Goal: Task Accomplishment & Management: Manage account settings

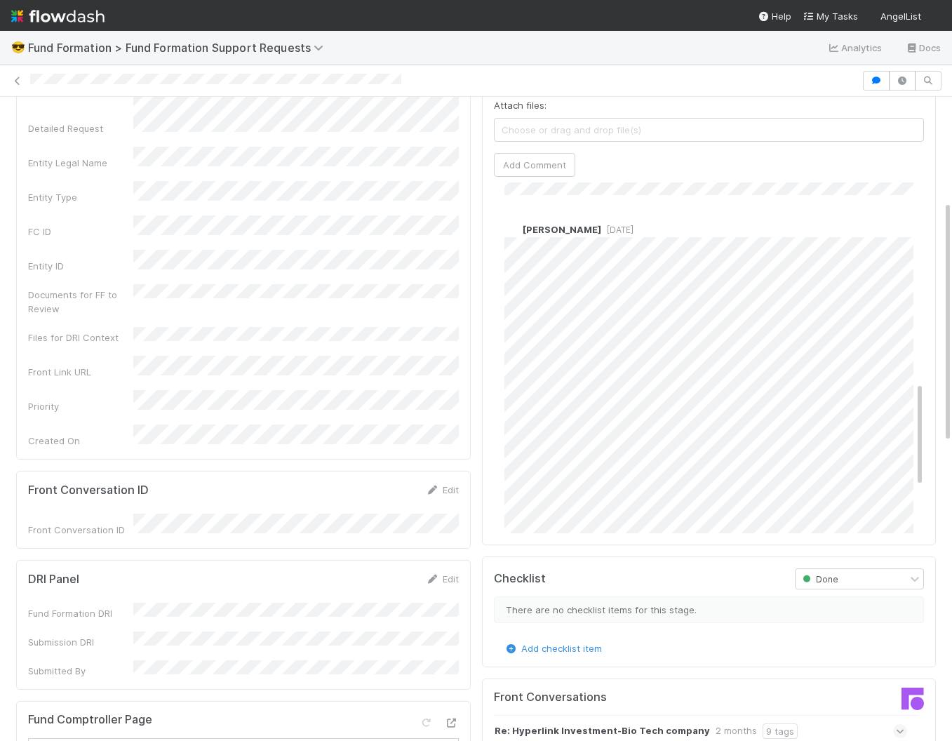
scroll to position [672, 0]
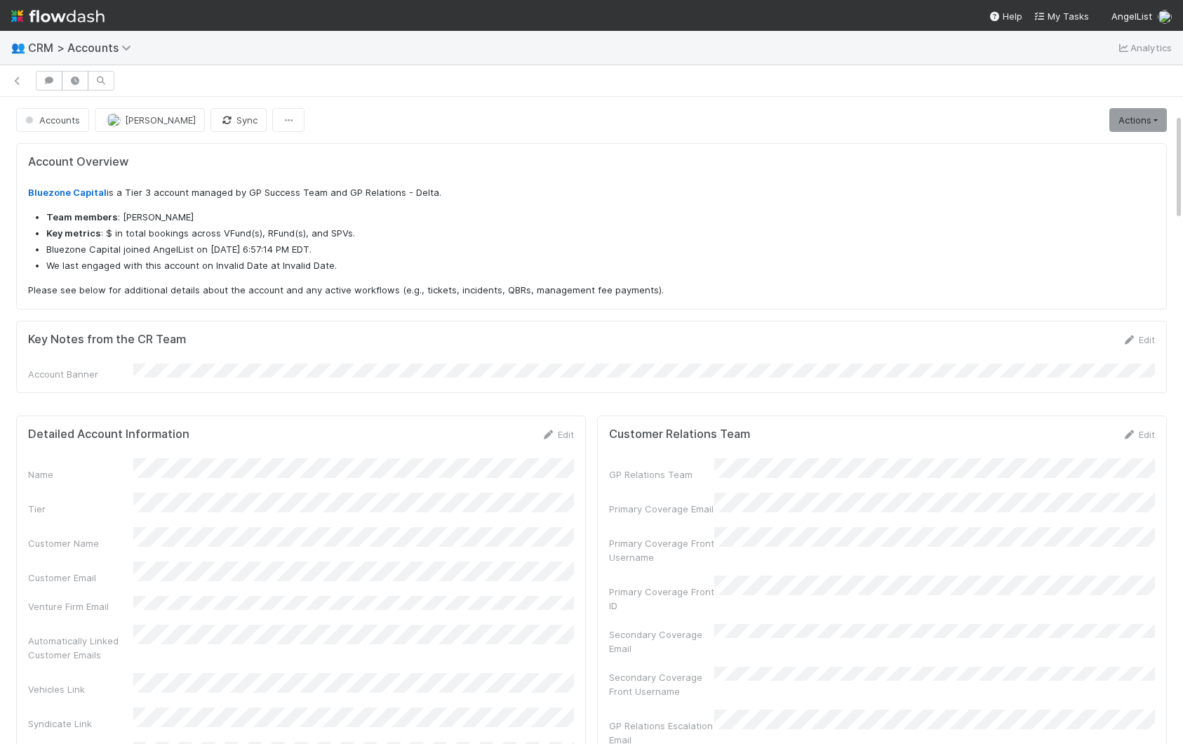
scroll to position [103, 0]
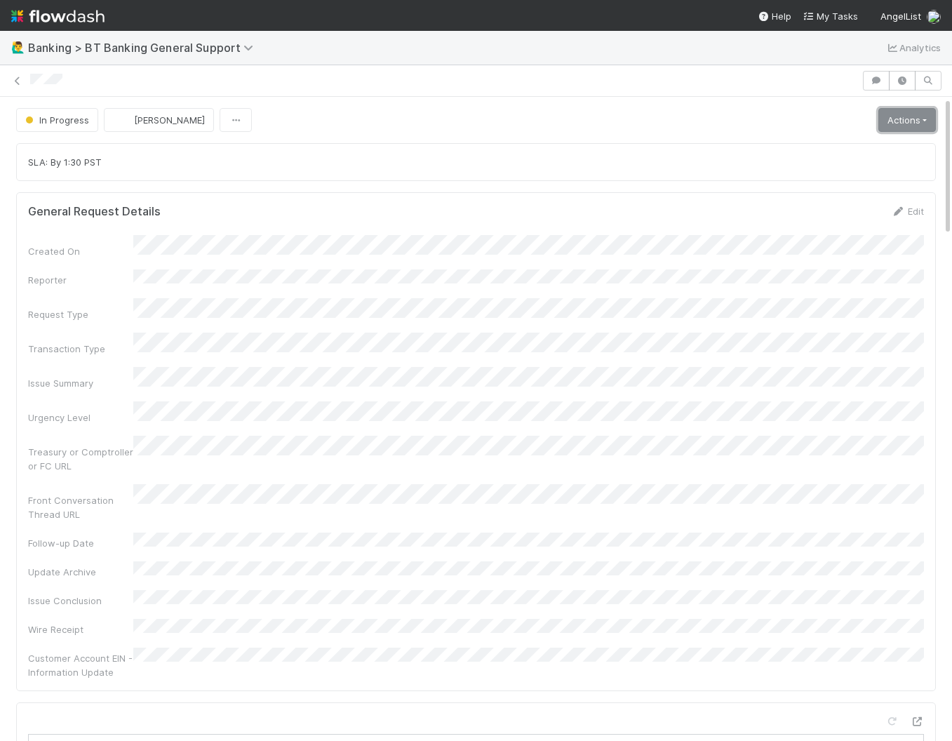
click at [903, 130] on link "Actions" at bounding box center [908, 120] width 58 height 24
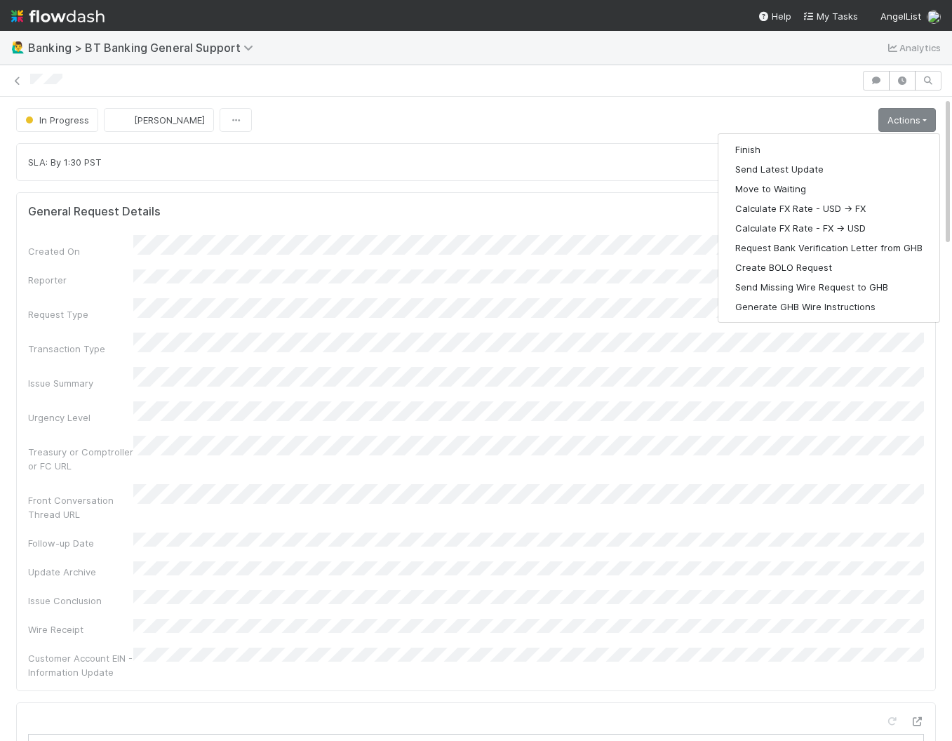
click at [366, 227] on form "General Request Details Edit Created On Reporter Request Type Transaction Type …" at bounding box center [476, 441] width 896 height 475
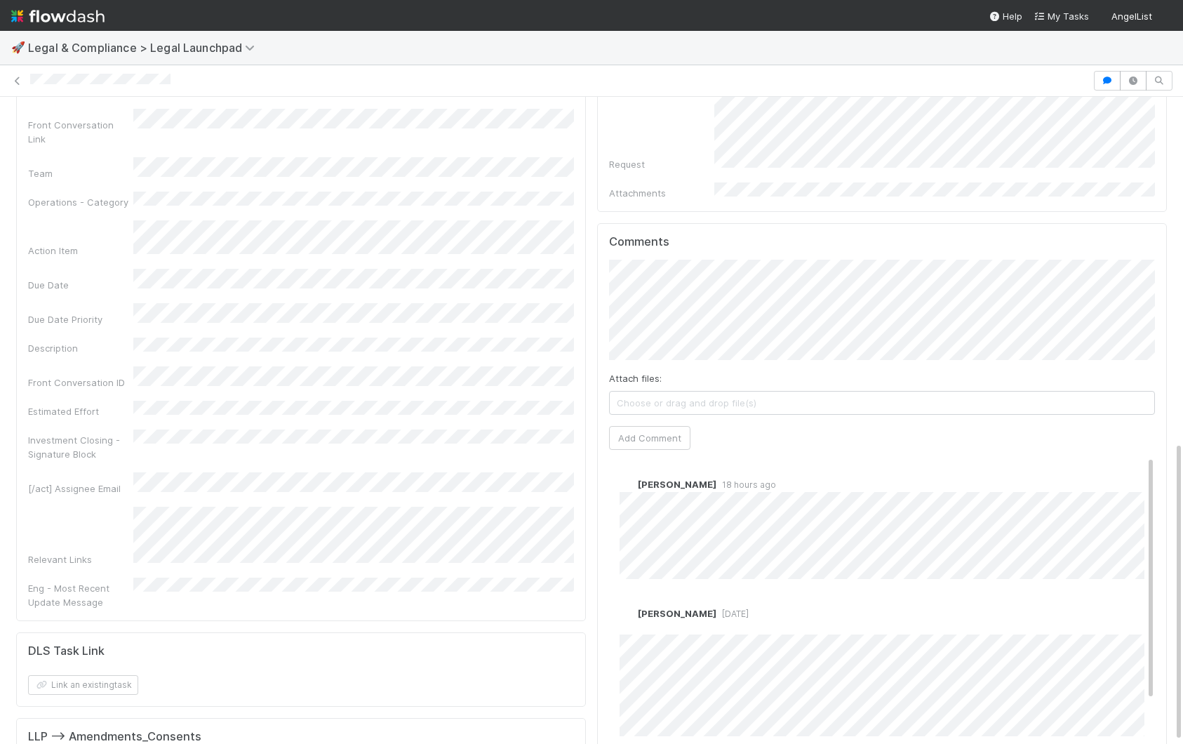
scroll to position [745, 0]
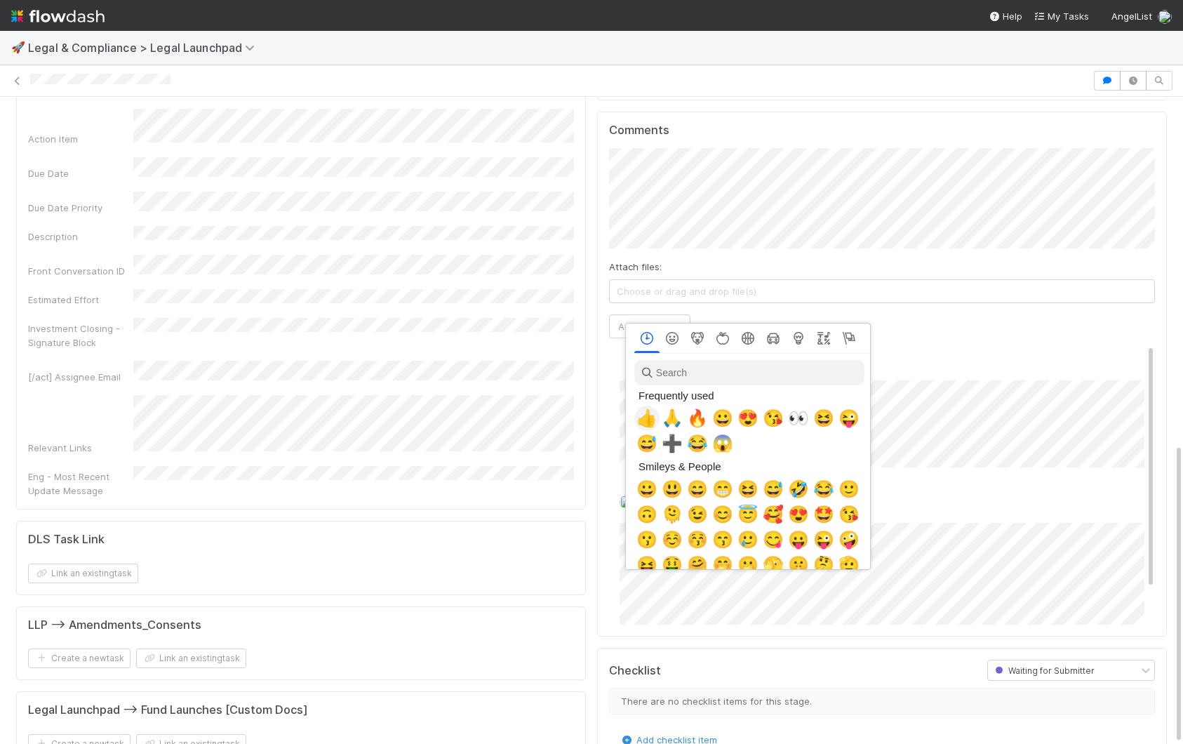
click at [644, 420] on span "👍" at bounding box center [646, 418] width 21 height 20
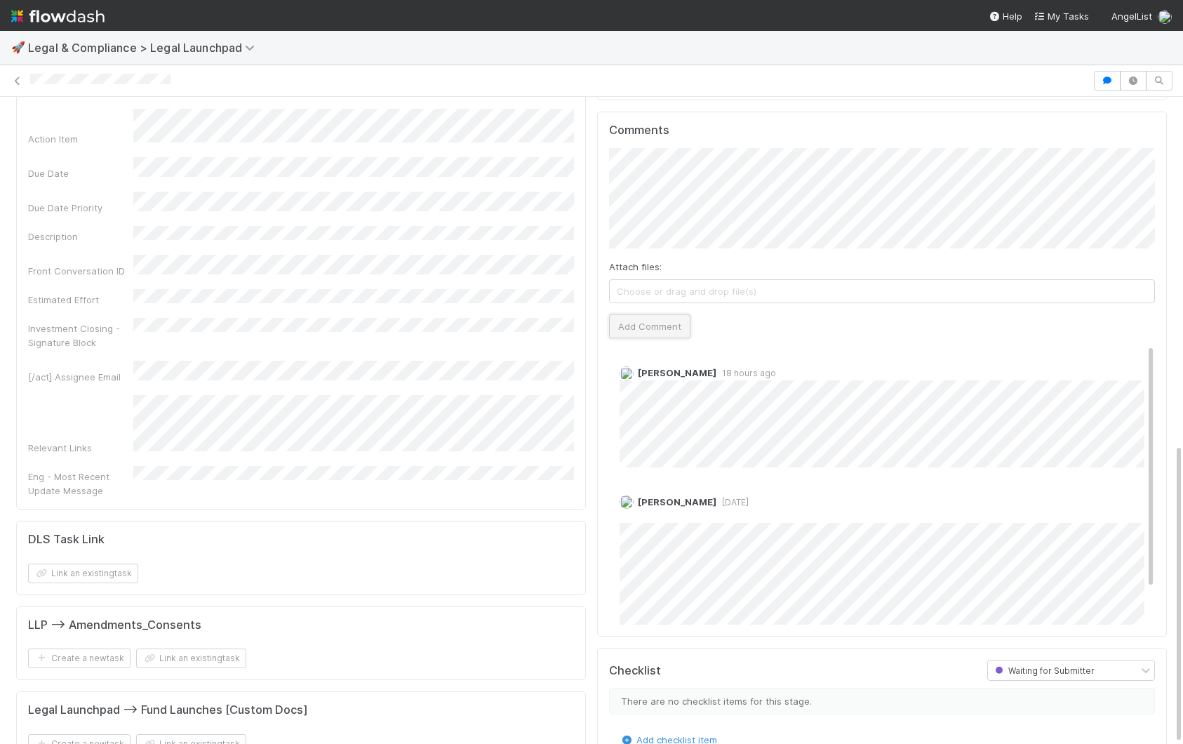
click at [638, 314] on button "Add Comment" at bounding box center [649, 326] width 81 height 24
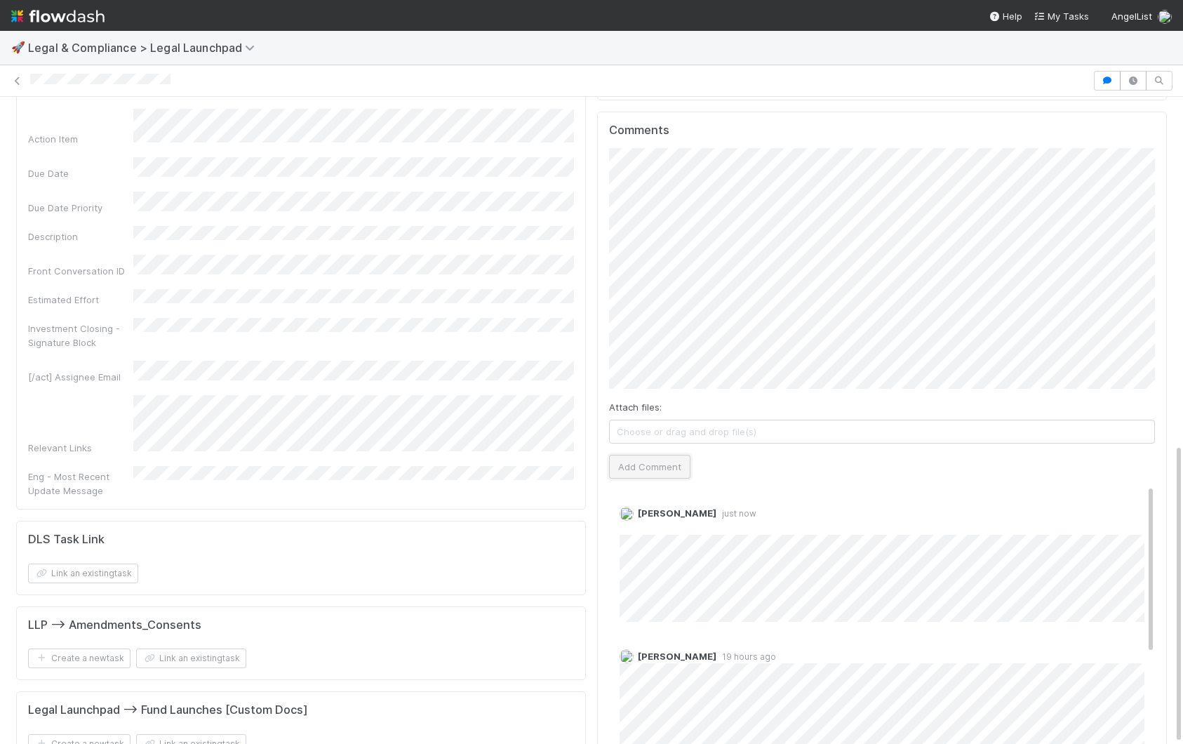
click at [668, 455] on button "Add Comment" at bounding box center [649, 467] width 81 height 24
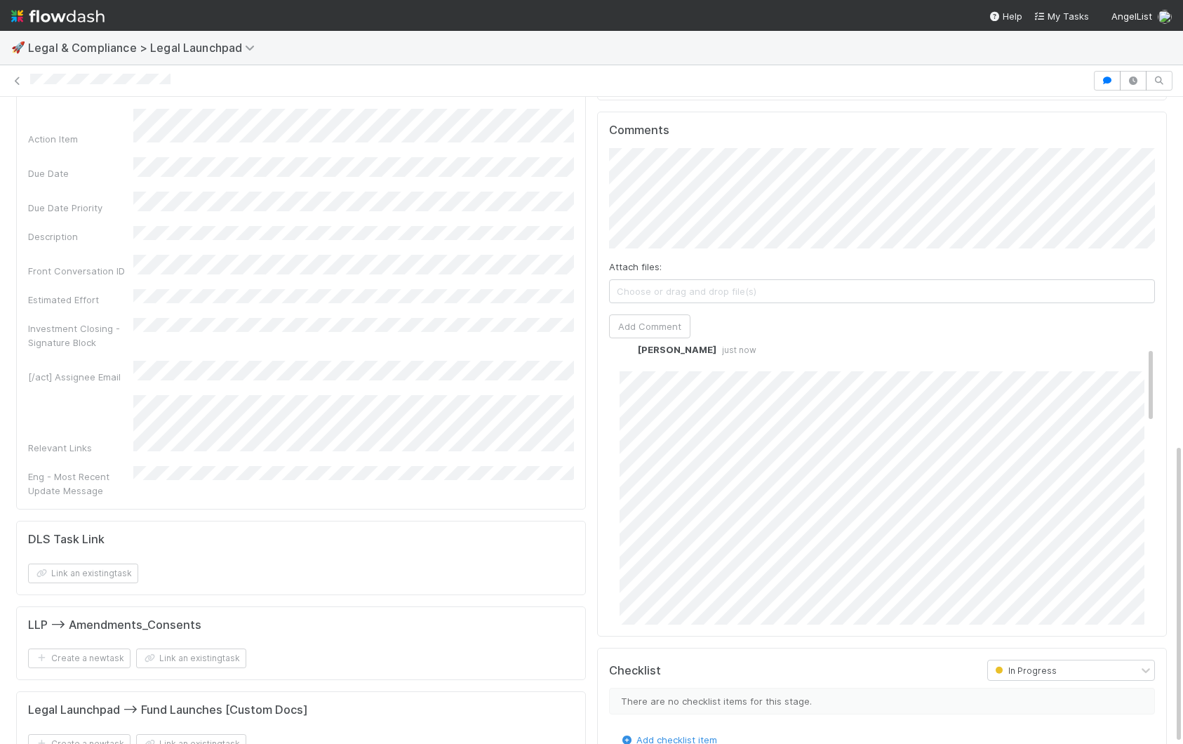
scroll to position [0, 0]
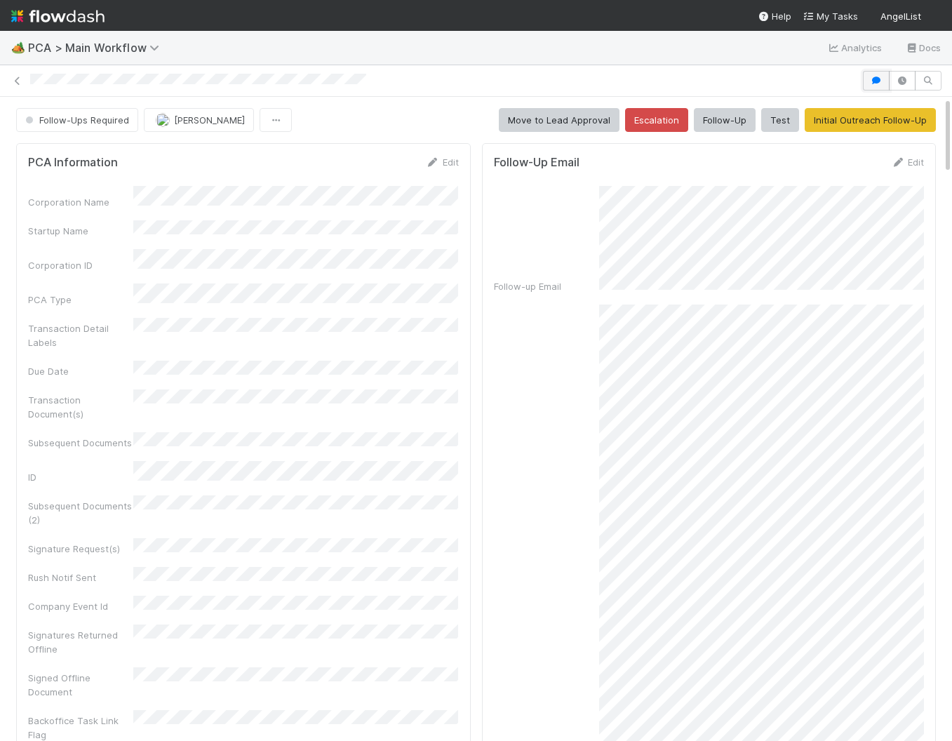
click at [873, 72] on button "button" at bounding box center [876, 81] width 27 height 20
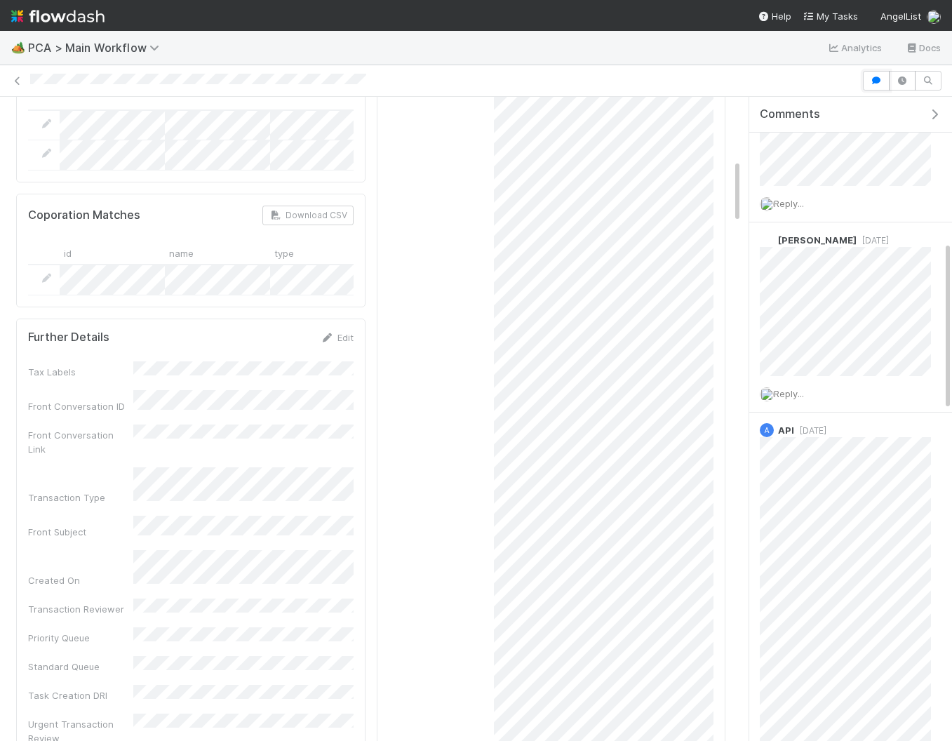
scroll to position [1209, 0]
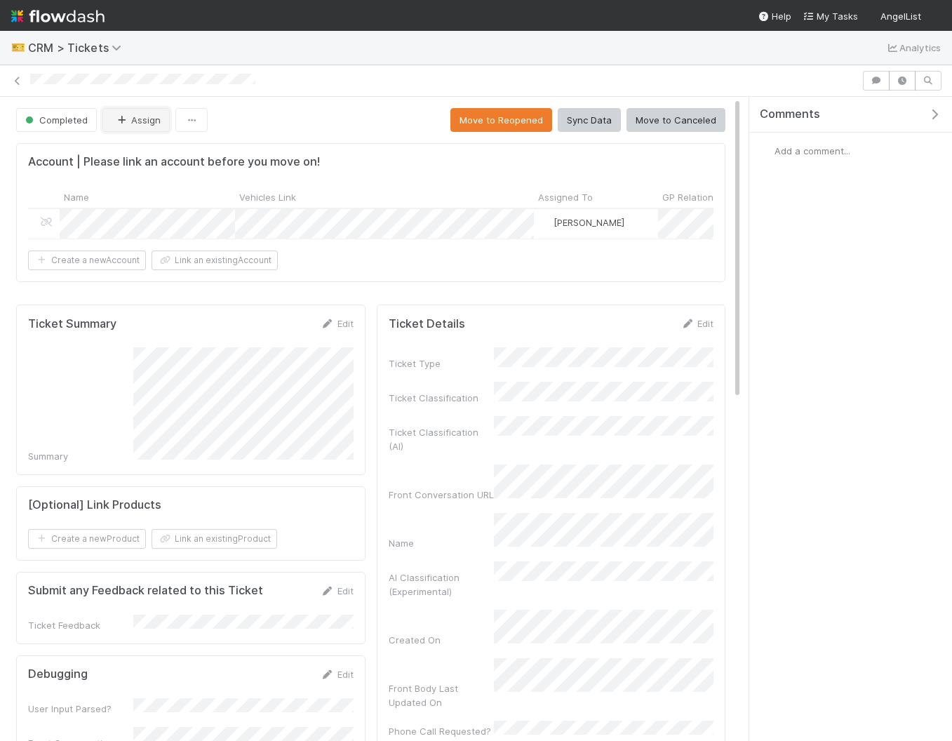
click at [134, 124] on button "Assign" at bounding box center [135, 120] width 67 height 24
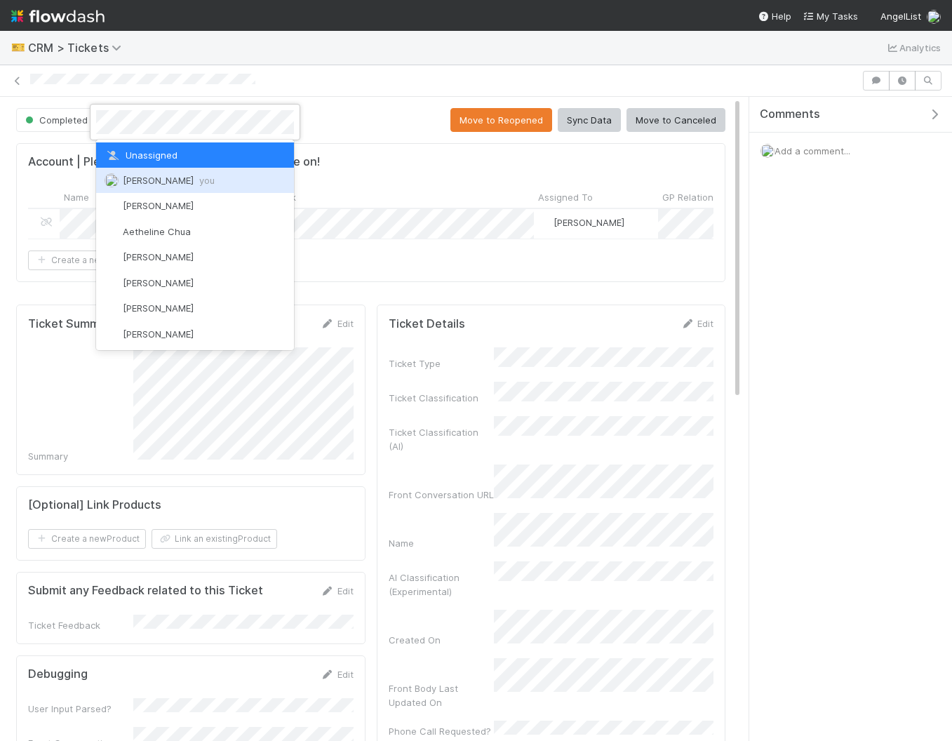
drag, startPoint x: 162, startPoint y: 185, endPoint x: 467, endPoint y: 146, distance: 307.7
click at [164, 184] on span "Amy Saks you" at bounding box center [169, 180] width 92 height 11
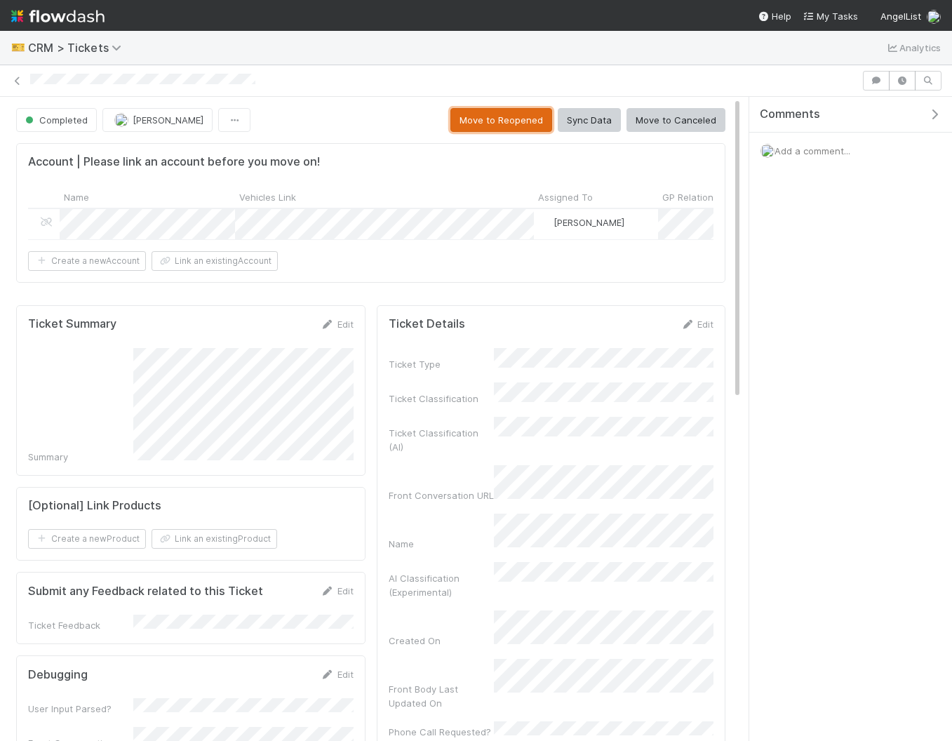
drag, startPoint x: 506, startPoint y: 122, endPoint x: 503, endPoint y: 131, distance: 9.5
click at [506, 123] on button "Move to Reopened" at bounding box center [502, 120] width 102 height 24
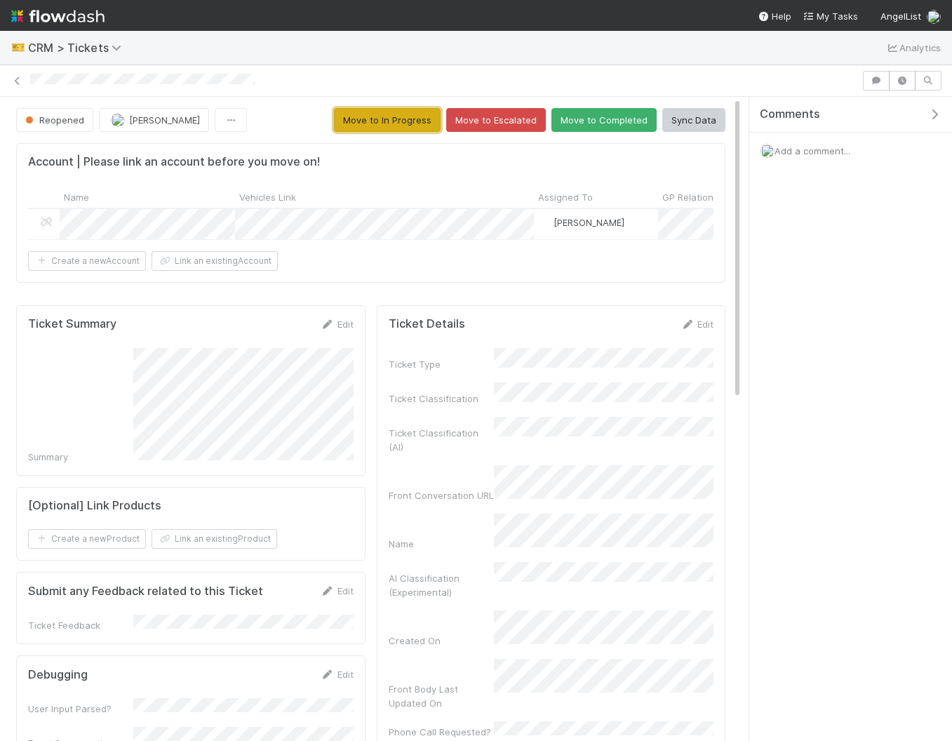
click at [375, 117] on button "Move to In Progress" at bounding box center [387, 120] width 107 height 24
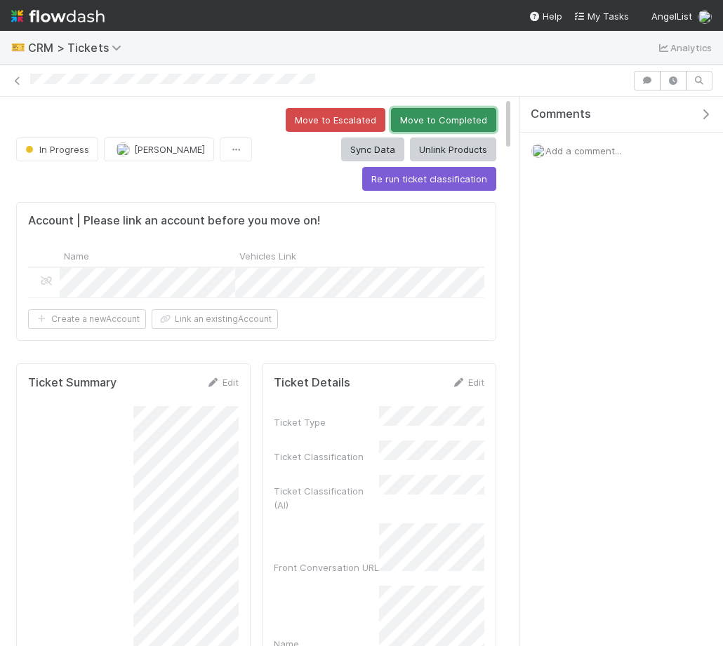
click at [441, 119] on button "Move to Completed" at bounding box center [443, 120] width 105 height 24
click at [438, 124] on button "Move to Completed" at bounding box center [443, 120] width 105 height 24
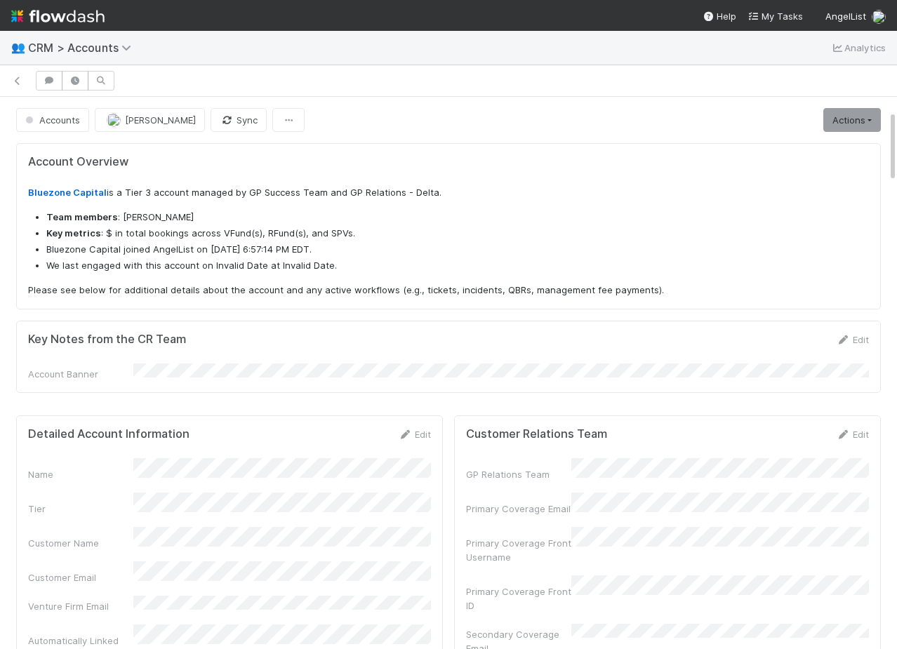
scroll to position [103, 0]
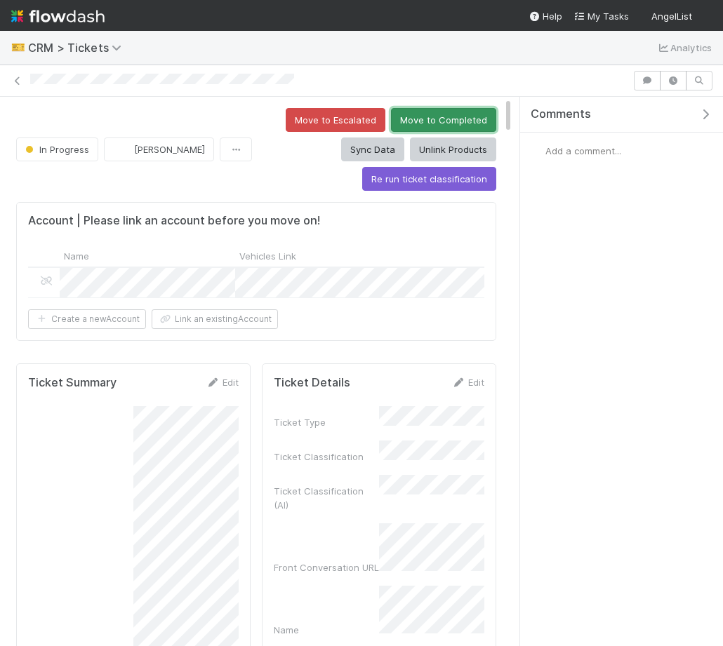
click at [431, 124] on button "Move to Completed" at bounding box center [443, 120] width 105 height 24
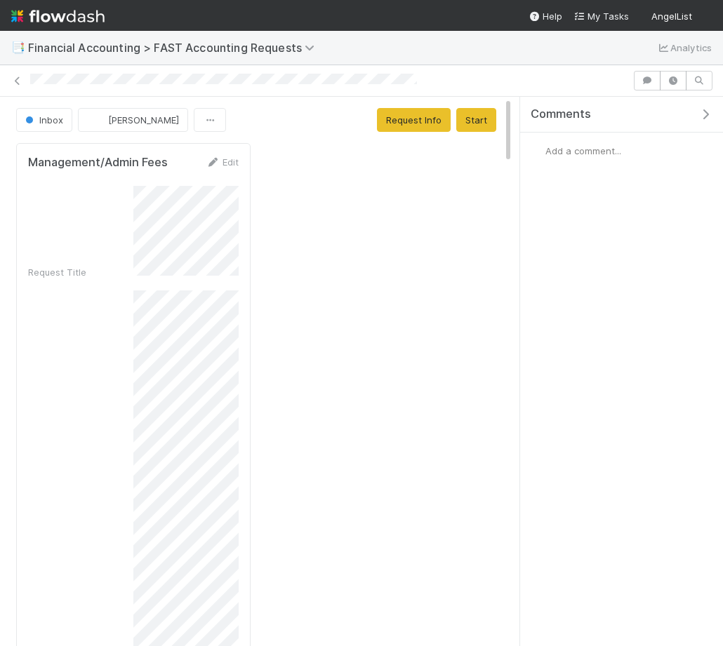
click at [705, 112] on icon "button" at bounding box center [705, 114] width 14 height 11
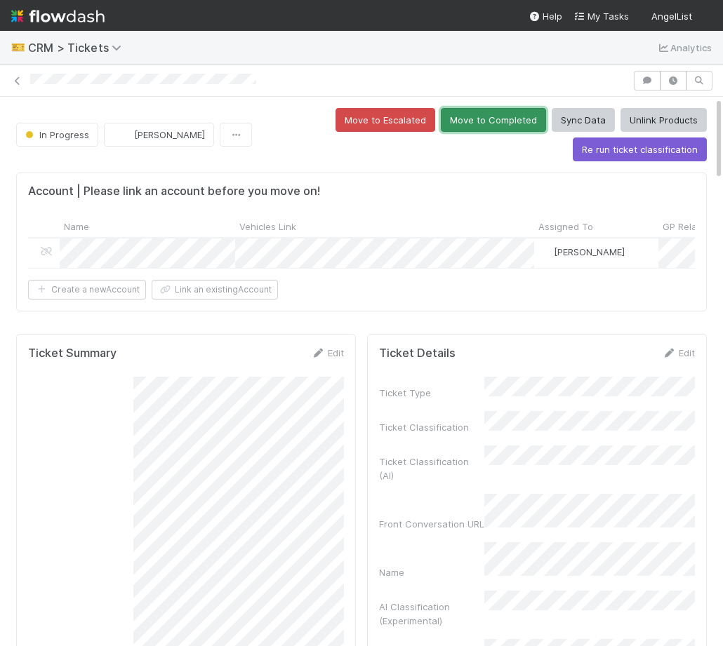
click at [473, 127] on button "Move to Completed" at bounding box center [493, 120] width 105 height 24
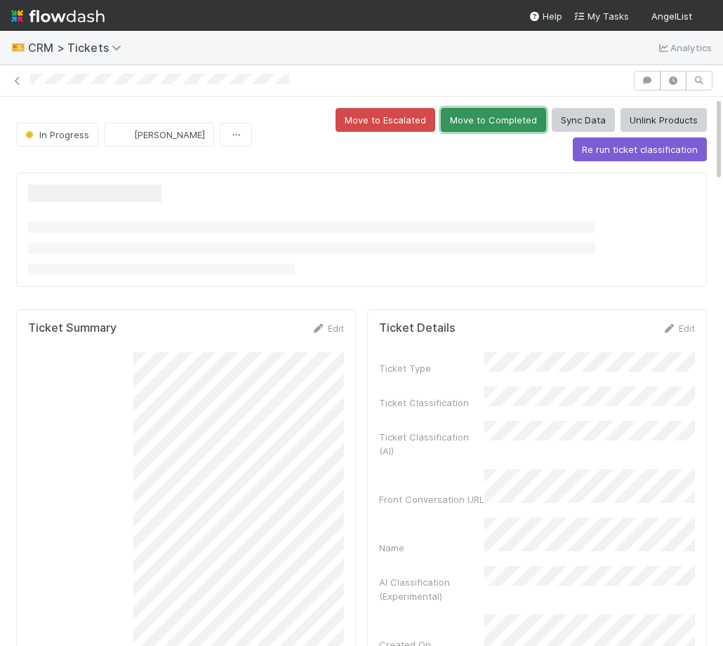
click at [479, 113] on button "Move to Completed" at bounding box center [493, 120] width 105 height 24
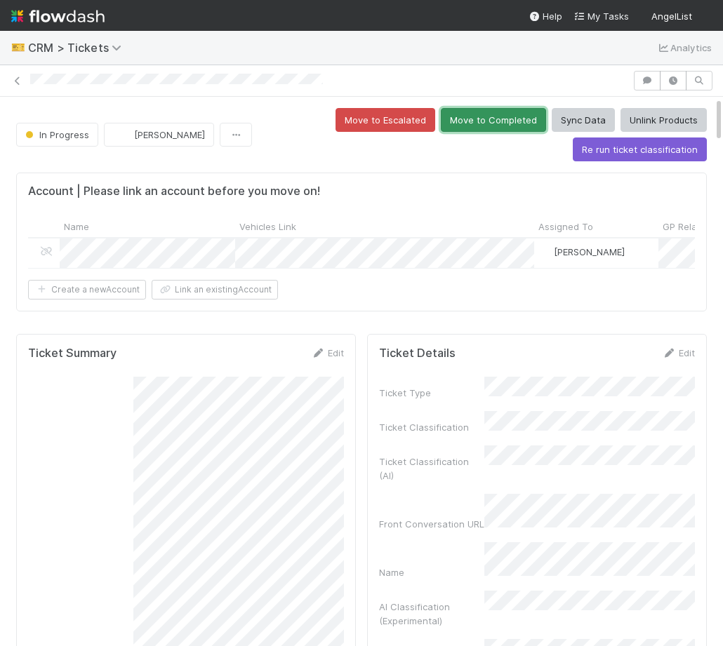
click at [501, 128] on button "Move to Completed" at bounding box center [493, 120] width 105 height 24
